Goal: Find specific page/section: Find specific page/section

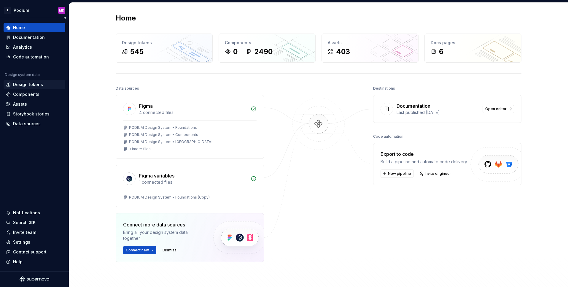
click at [37, 87] on div "Design tokens" at bounding box center [28, 85] width 30 height 6
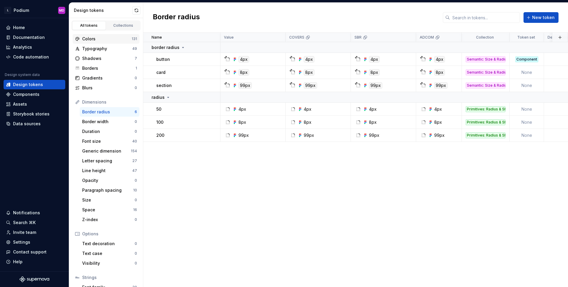
click at [90, 37] on div "Colors" at bounding box center [107, 39] width 50 height 6
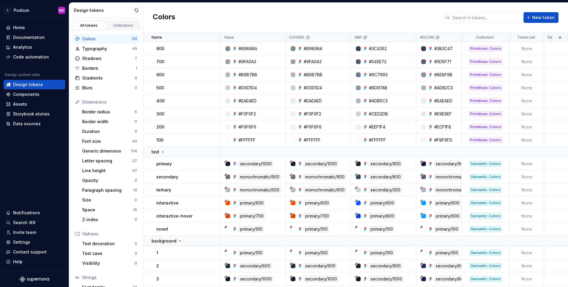
scroll to position [593, 0]
